Goal: Task Accomplishment & Management: Use online tool/utility

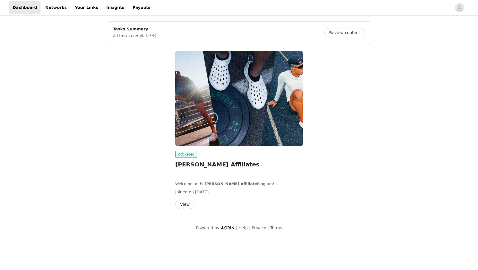
click at [190, 200] on button "View" at bounding box center [184, 204] width 19 height 9
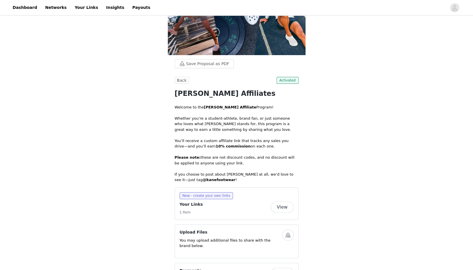
scroll to position [61, 0]
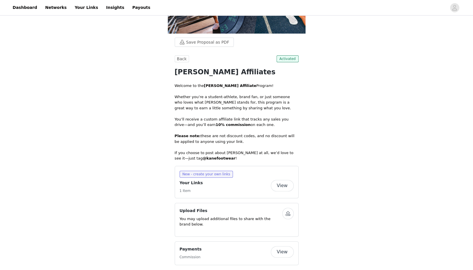
click at [285, 184] on button "View" at bounding box center [282, 185] width 23 height 11
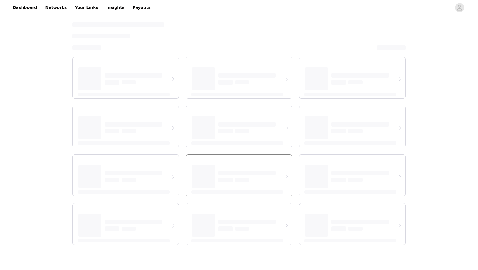
select select "12"
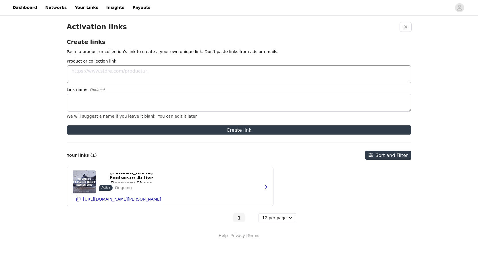
click at [190, 76] on textarea "Product or collection link" at bounding box center [239, 74] width 345 height 18
click at [207, 49] on p "Paste a product or collection's link to create a your own unique link. Don't pa…" at bounding box center [239, 52] width 345 height 6
click at [54, 8] on link "Networks" at bounding box center [56, 7] width 28 height 13
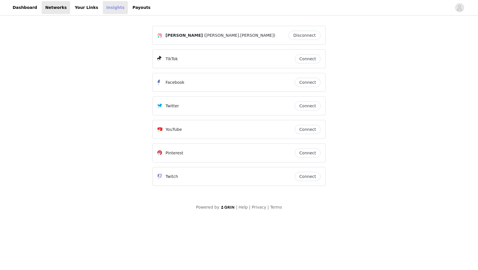
click at [103, 5] on link "Insights" at bounding box center [115, 7] width 25 height 13
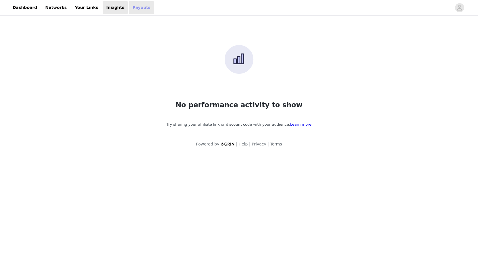
click at [129, 9] on link "Payouts" at bounding box center [141, 7] width 25 height 13
